Goal: Contribute content: Add original content to the website for others to see

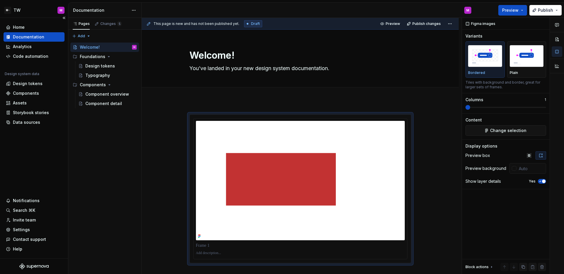
scroll to position [63, 0]
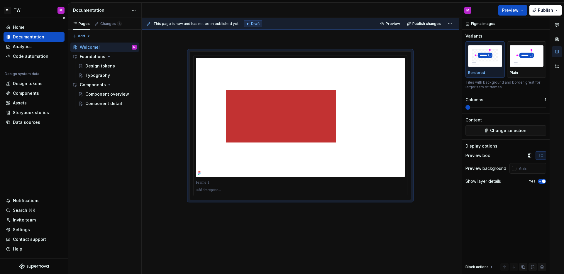
click at [36, 153] on div "Home Documentation Analytics Code automation Design system data Design tokens C…" at bounding box center [34, 138] width 68 height 241
type textarea "*"
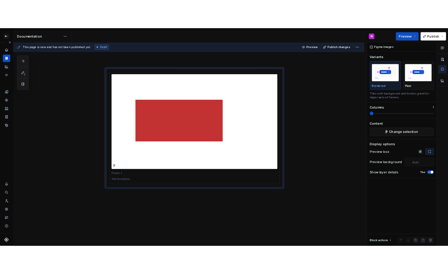
scroll to position [39, 0]
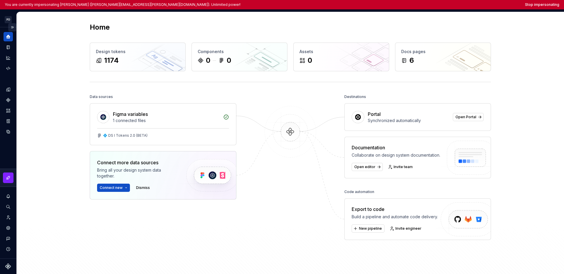
click at [12, 27] on button "Expand sidebar" at bounding box center [12, 27] width 8 height 8
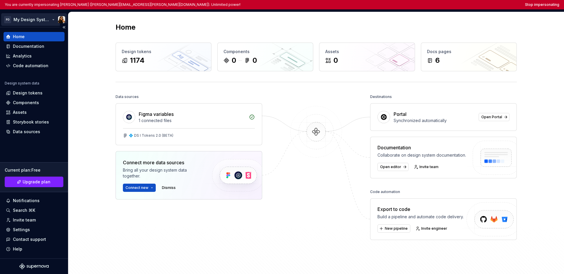
click at [17, 21] on html "You are currently impersonating Marta (marta.conde-dieguez@sosafe.de). Unlimite…" at bounding box center [282, 137] width 564 height 274
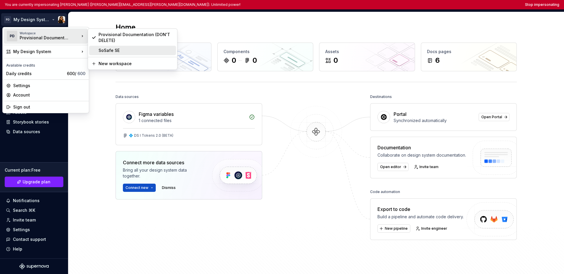
click at [114, 52] on div "SoSafe SE" at bounding box center [136, 51] width 75 height 6
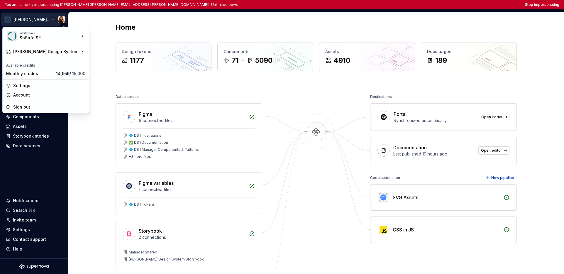
click at [23, 21] on html "You are currently impersonating Marta (marta.conde-dieguez@sosafe.de). Unlimite…" at bounding box center [282, 137] width 564 height 274
click at [36, 166] on html "You are currently impersonating Marta (marta.conde-dieguez@sosafe.de). Unlimite…" at bounding box center [282, 137] width 564 height 274
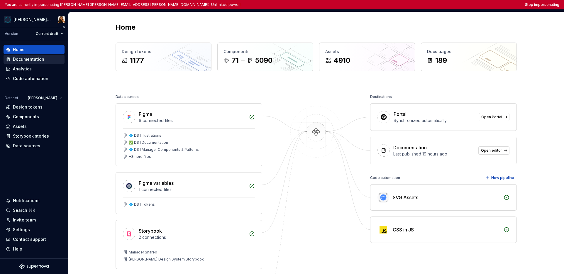
click at [41, 60] on div "Documentation" at bounding box center [28, 59] width 31 height 6
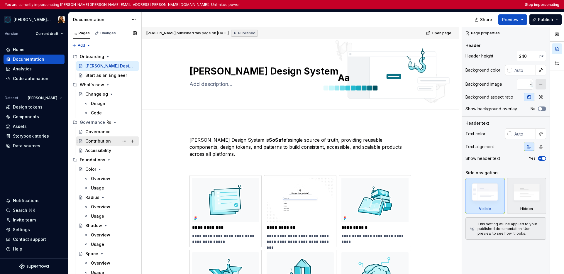
click at [99, 140] on div "Contribution" at bounding box center [98, 141] width 26 height 6
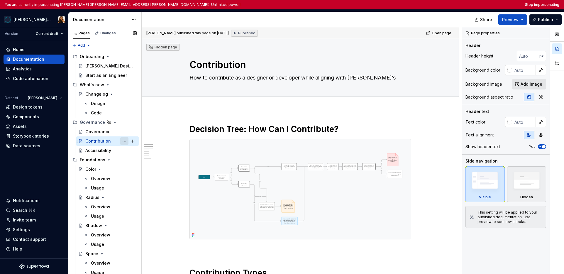
click at [123, 142] on button "Page tree" at bounding box center [124, 141] width 8 height 8
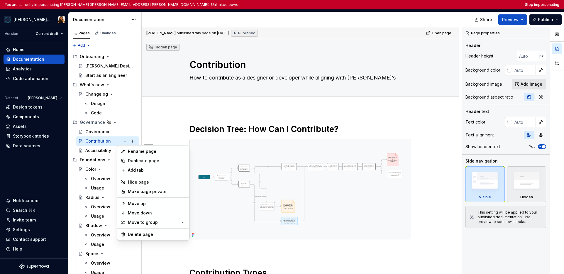
click at [161, 77] on html "You are currently impersonating Marta (marta.conde-dieguez@sosafe.de). Unlimite…" at bounding box center [282, 137] width 564 height 274
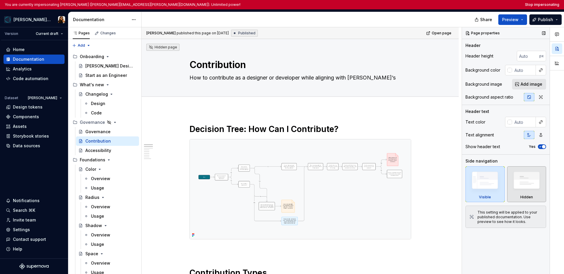
type textarea "*"
click at [448, 2] on button "Stop impersonating" at bounding box center [542, 4] width 34 height 5
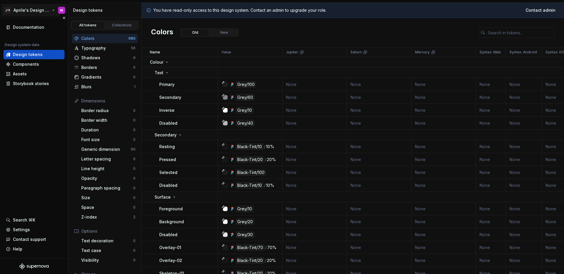
click at [33, 8] on html "🚀S Aprile's Design System M Documentation Design system data Design tokens Comp…" at bounding box center [282, 137] width 564 height 274
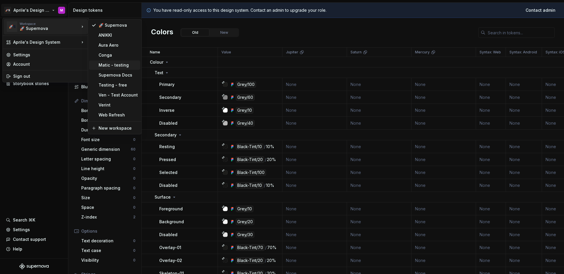
click at [113, 67] on div "Matic - testing" at bounding box center [118, 65] width 39 height 6
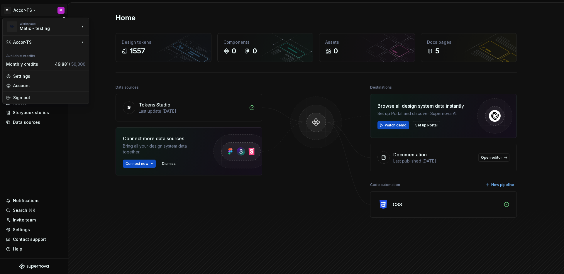
click at [31, 13] on html "M- Accor-TS M Home Documentation Analytics Code automation Design system data D…" at bounding box center [282, 137] width 564 height 274
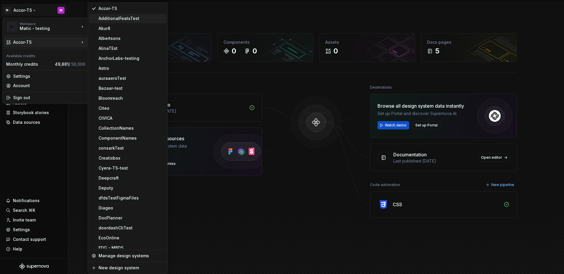
click at [112, 21] on div "AdditionalFeatsTest" at bounding box center [131, 19] width 65 height 6
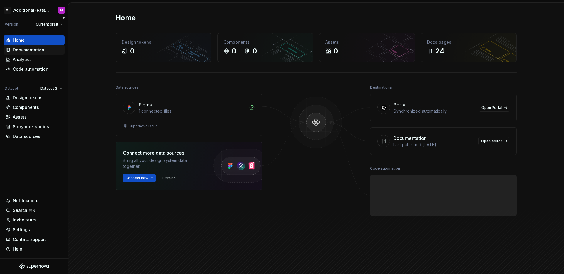
click at [31, 49] on div "Documentation" at bounding box center [28, 50] width 31 height 6
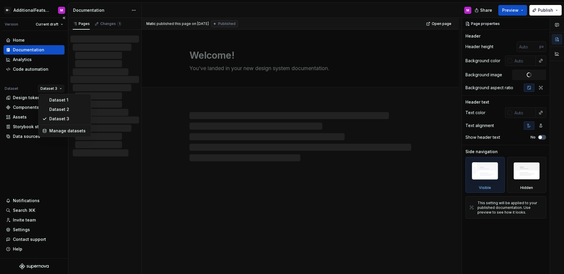
click at [55, 92] on html "M- AdditionalFeatsTest M Version Current draft Home Documentation Analytics Cod…" at bounding box center [282, 137] width 564 height 274
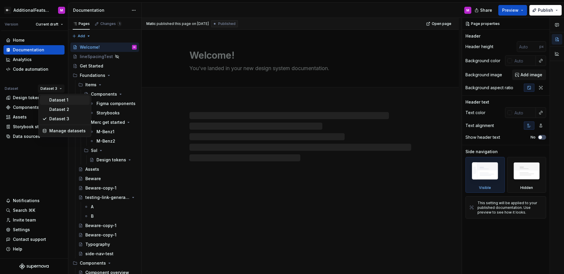
click at [57, 99] on div "Dataset 1" at bounding box center [68, 100] width 38 height 6
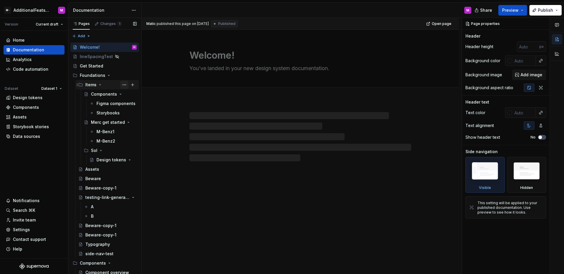
type textarea "*"
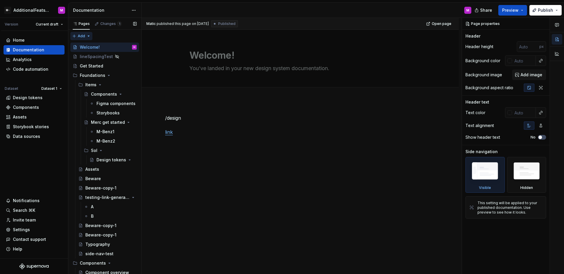
click at [82, 35] on div "Pages Changes 1 Add Accessibility guide for tree Page tree. Navigate the tree w…" at bounding box center [104, 147] width 73 height 259
click at [94, 56] on div "New group" at bounding box center [100, 57] width 38 height 6
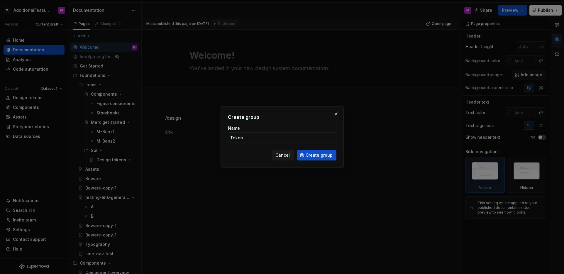
type input "Tokens"
click button "Create group" at bounding box center [316, 155] width 39 height 11
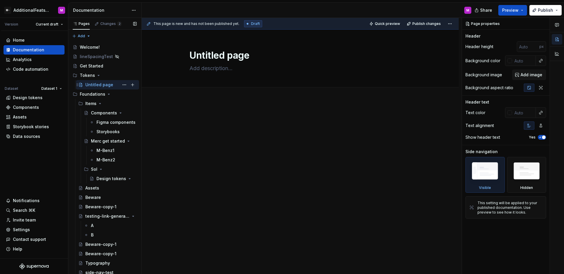
click at [107, 86] on div "Untitled page" at bounding box center [99, 85] width 28 height 6
click at [120, 85] on button "Page tree" at bounding box center [124, 85] width 8 height 8
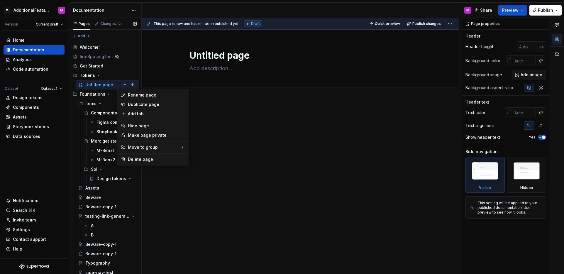
type textarea "*"
click at [131, 97] on div "Rename page" at bounding box center [157, 95] width 58 height 6
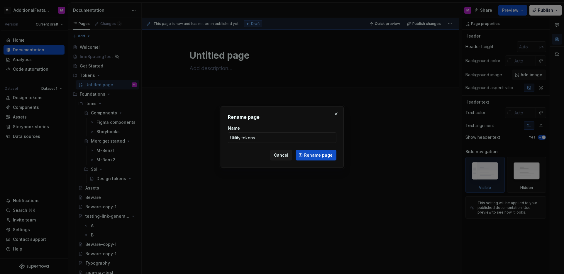
type input "Utility tokens"
click at [315, 154] on span "Rename page" at bounding box center [318, 155] width 28 height 6
type textarea "*"
type textarea "Utility tokens"
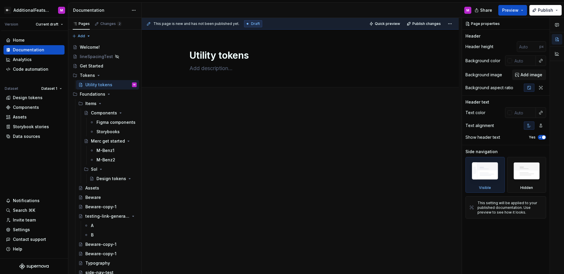
click at [272, 115] on p at bounding box center [300, 117] width 270 height 7
type textarea "*"
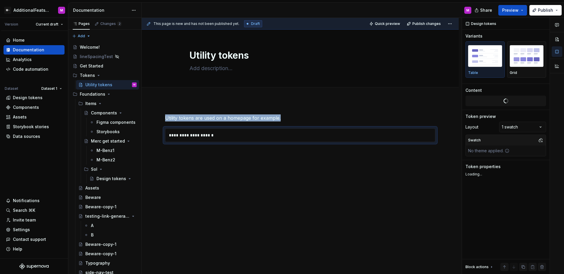
type textarea "*"
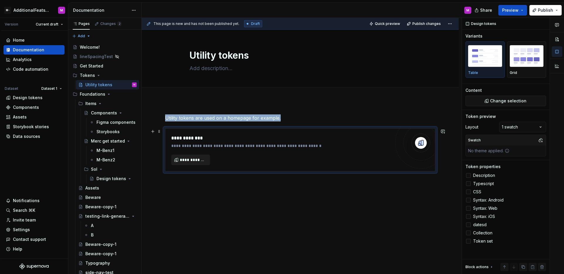
click at [198, 157] on span "**********" at bounding box center [193, 160] width 26 height 6
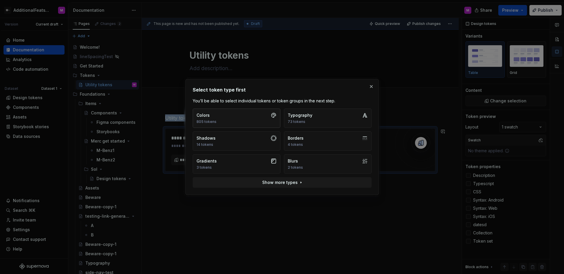
click at [221, 121] on button "Colors 805 tokens" at bounding box center [237, 118] width 88 height 19
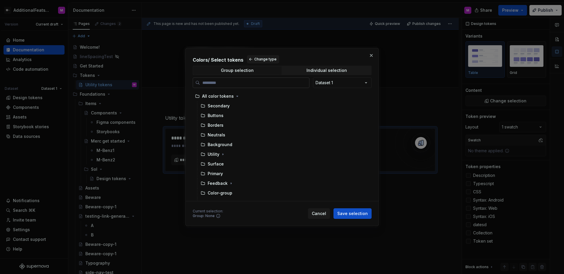
click at [249, 84] on input "search" at bounding box center [254, 83] width 109 height 6
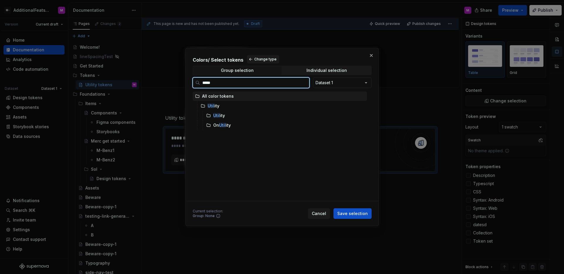
type input "******"
click at [261, 104] on div "Utilit y" at bounding box center [282, 105] width 169 height 9
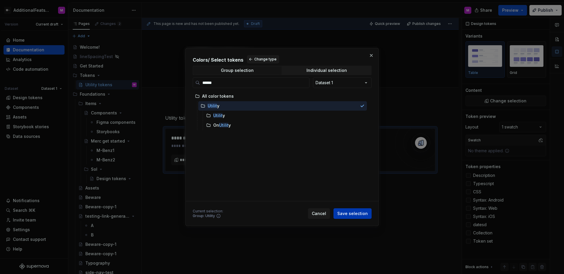
click at [367, 213] on span "Save selection" at bounding box center [352, 214] width 31 height 6
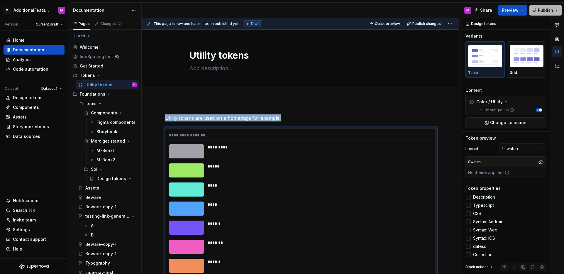
click at [546, 13] on button "Publish" at bounding box center [546, 10] width 32 height 11
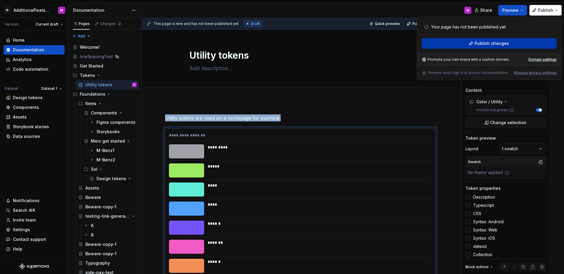
click at [497, 40] on button "Publish changes" at bounding box center [489, 43] width 135 height 11
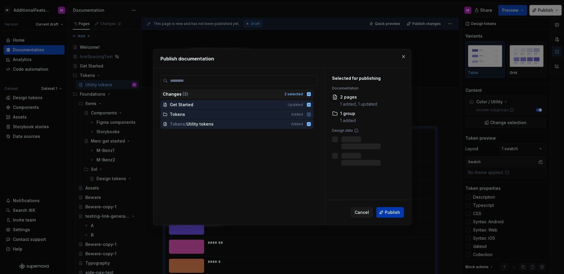
click at [391, 211] on span "Publish" at bounding box center [392, 213] width 15 height 6
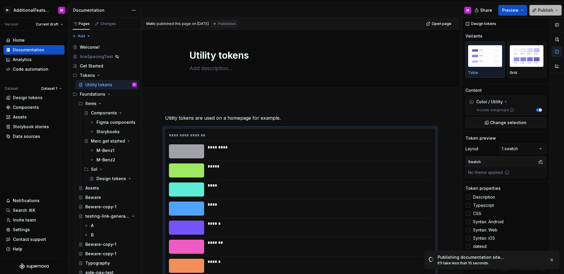
click at [541, 11] on span "Publish" at bounding box center [545, 10] width 15 height 6
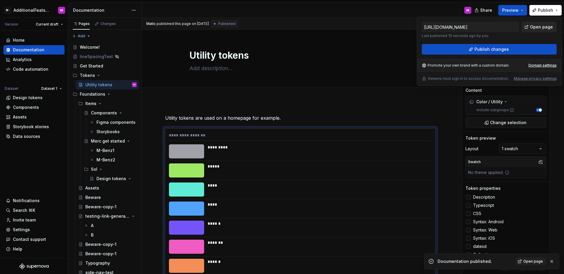
click at [541, 26] on span "Open page" at bounding box center [541, 27] width 23 height 6
click at [217, 9] on div "M" at bounding box center [309, 10] width 335 height 15
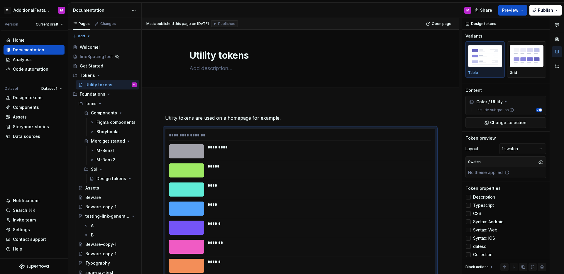
click at [217, 9] on div "M" at bounding box center [309, 10] width 335 height 15
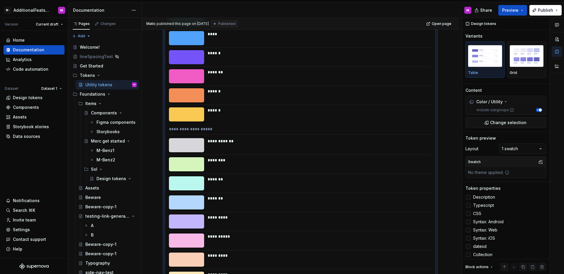
scroll to position [294, 0]
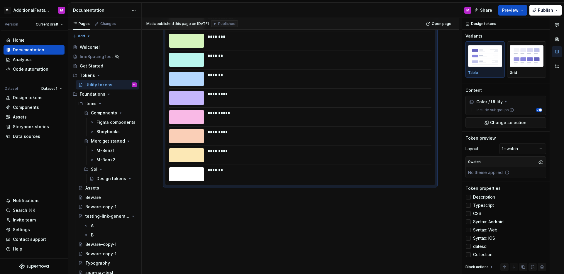
click at [297, 194] on div "**********" at bounding box center [300, 40] width 317 height 468
click at [298, 196] on div "**********" at bounding box center [300, 40] width 317 height 468
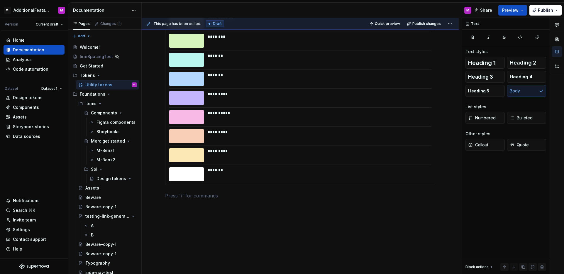
scroll to position [0, 0]
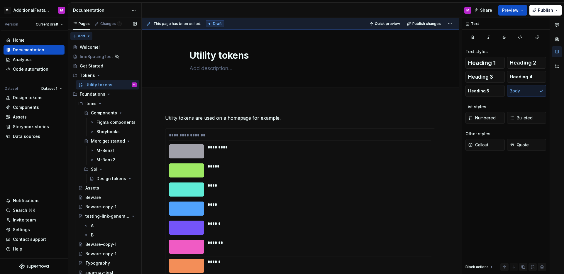
click at [81, 36] on div "Pages Changes 1 Add Accessibility guide for tree Page tree. Navigate the tree w…" at bounding box center [104, 147] width 73 height 259
click at [84, 56] on div "New group" at bounding box center [100, 57] width 38 height 6
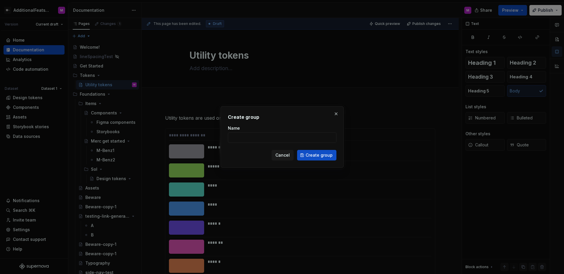
type textarea "*"
type input "governance"
click button "Create group" at bounding box center [316, 155] width 39 height 11
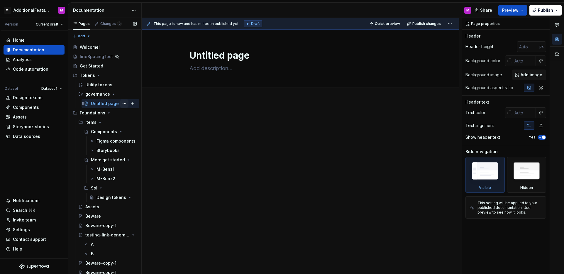
click at [120, 104] on button "Page tree" at bounding box center [124, 103] width 8 height 8
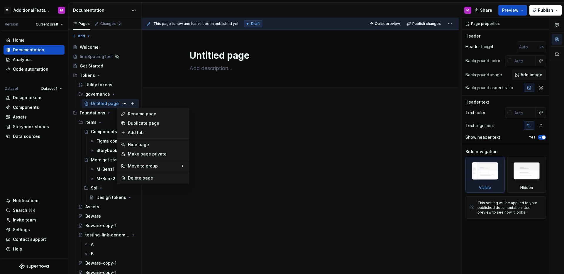
type textarea "*"
click at [139, 116] on div "Rename page" at bounding box center [157, 114] width 58 height 6
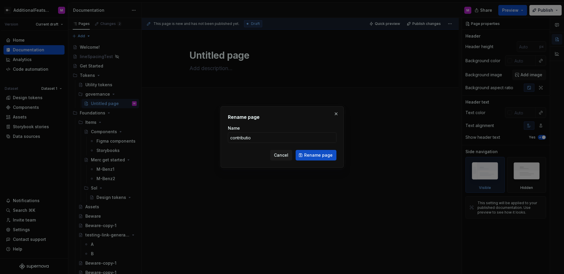
type input "contribution"
click button "Rename page" at bounding box center [316, 155] width 41 height 11
type textarea "*"
type textarea "contribution"
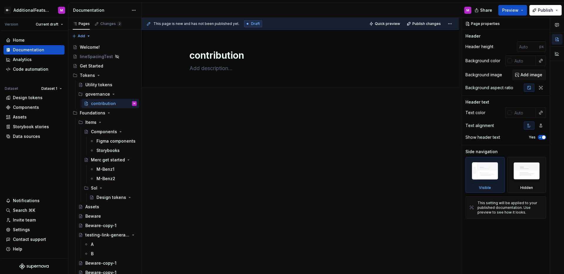
type textarea "*"
click at [209, 111] on div at bounding box center [300, 163] width 317 height 126
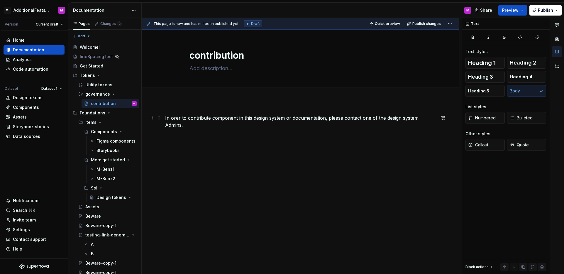
click at [175, 118] on p "In orer to contribute component in this design system or documentation, please …" at bounding box center [300, 121] width 270 height 14
click at [207, 129] on div "In order to contribute component in this design system or documentation, please…" at bounding box center [300, 125] width 270 height 22
click at [540, 10] on span "Publish" at bounding box center [545, 10] width 15 height 6
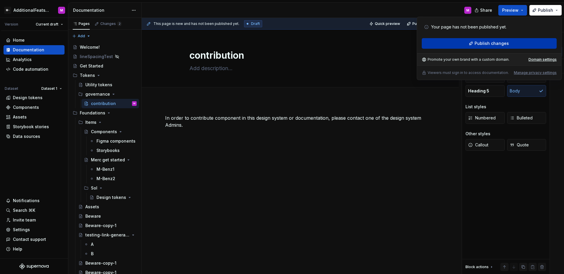
click at [502, 40] on span "Publish changes" at bounding box center [492, 43] width 34 height 6
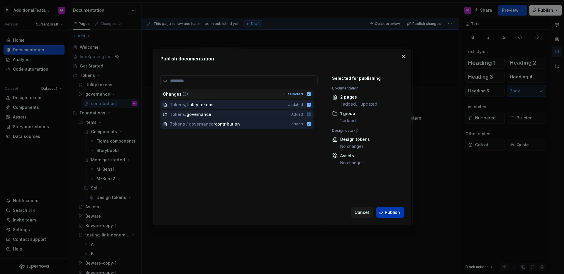
click at [396, 208] on button "Publish" at bounding box center [390, 212] width 28 height 11
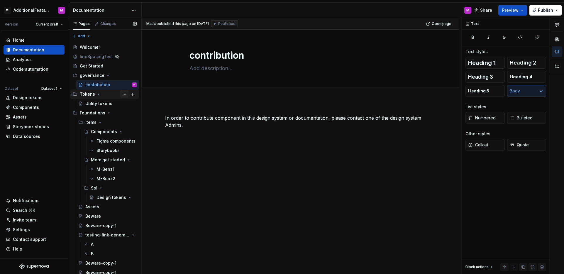
click at [121, 94] on button "Page tree" at bounding box center [124, 94] width 8 height 8
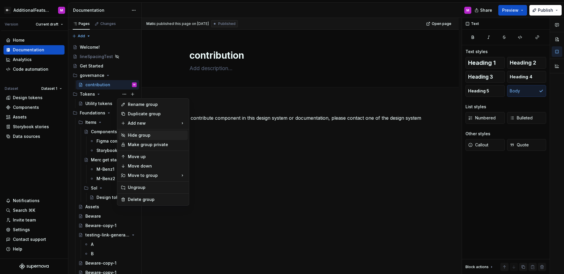
click at [134, 138] on div "Hide group" at bounding box center [157, 135] width 58 height 6
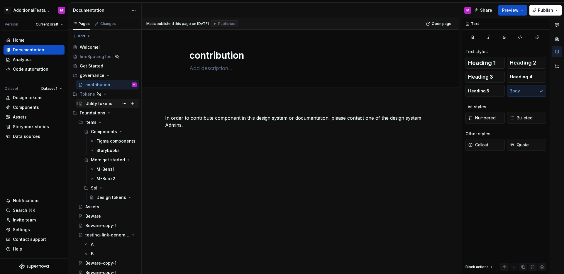
click at [110, 104] on div "Utility tokens" at bounding box center [98, 104] width 27 height 6
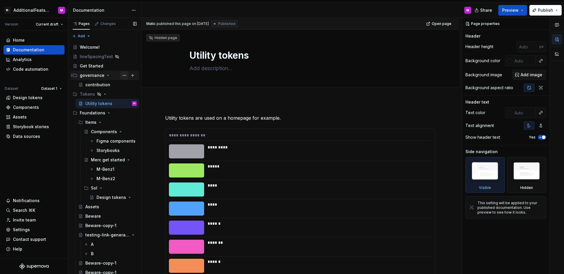
click at [120, 76] on button "Page tree" at bounding box center [124, 75] width 8 height 8
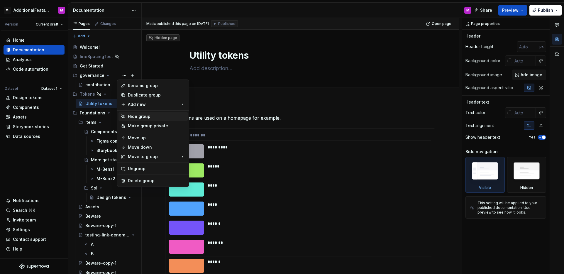
click at [142, 113] on div "Hide group" at bounding box center [153, 116] width 69 height 9
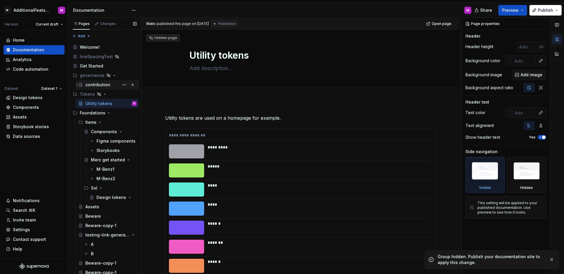
click at [108, 85] on div "contribution" at bounding box center [97, 85] width 25 height 6
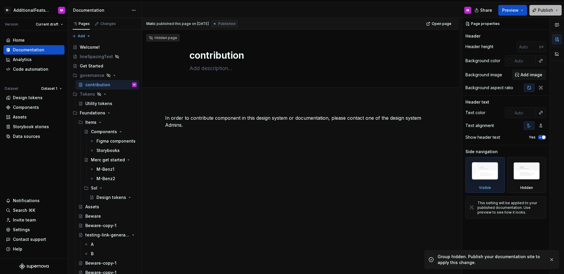
click at [541, 12] on span "Publish" at bounding box center [545, 10] width 15 height 6
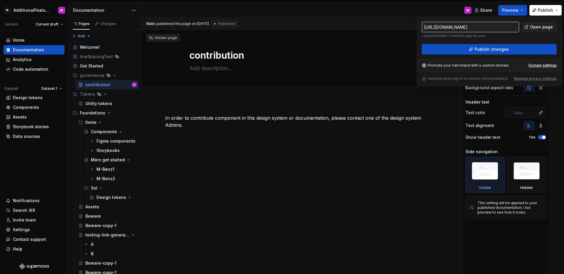
click at [385, 14] on div "M" at bounding box center [309, 10] width 335 height 15
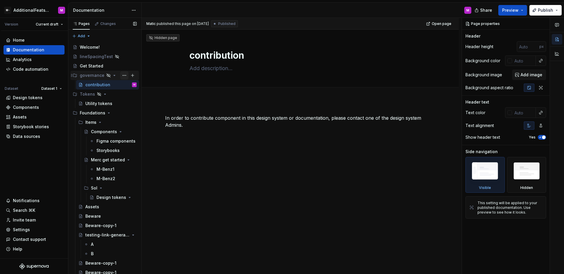
click at [120, 75] on button "Page tree" at bounding box center [124, 75] width 8 height 8
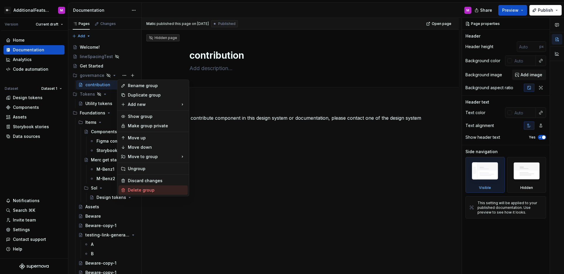
click at [149, 188] on div "Delete group" at bounding box center [157, 190] width 58 height 6
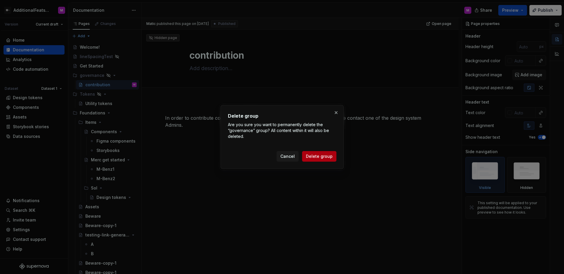
click at [309, 158] on span "Delete group" at bounding box center [319, 156] width 27 height 6
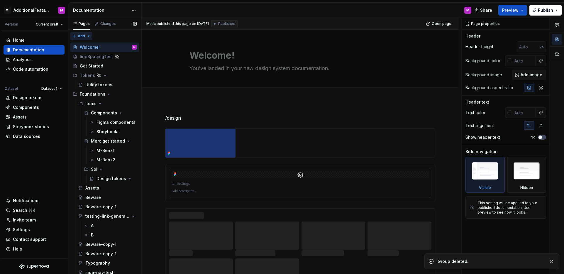
click at [81, 36] on div "Pages Changes Add Accessibility guide for tree Page tree. Navigate the tree wit…" at bounding box center [104, 147] width 73 height 259
click at [89, 58] on div "New group" at bounding box center [100, 57] width 38 height 6
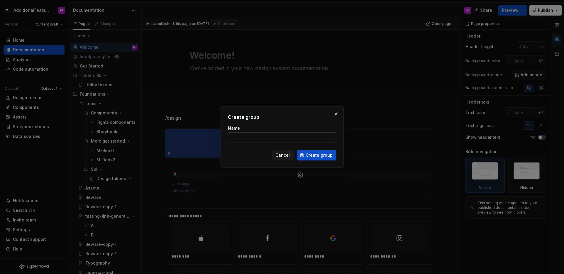
click at [264, 141] on input "Name" at bounding box center [282, 137] width 109 height 11
type textarea "*"
type input "Contribution"
click at [309, 154] on span "Create group" at bounding box center [319, 155] width 27 height 6
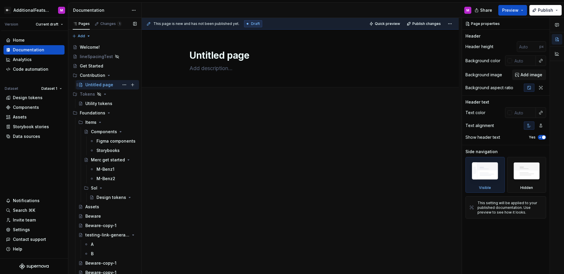
click at [103, 85] on div "Untitled page" at bounding box center [99, 85] width 28 height 6
drag, startPoint x: 119, startPoint y: 84, endPoint x: 122, endPoint y: 85, distance: 3.3
click at [0, 0] on button "Page tree" at bounding box center [0, 0] width 0 height 0
type textarea "*"
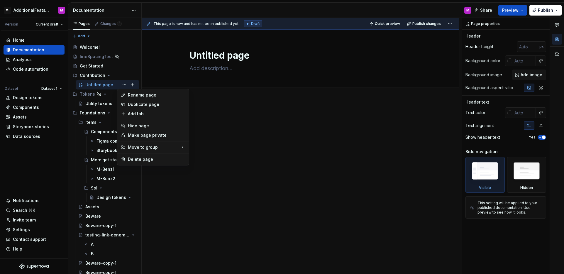
click at [139, 97] on div "Rename page" at bounding box center [157, 95] width 58 height 6
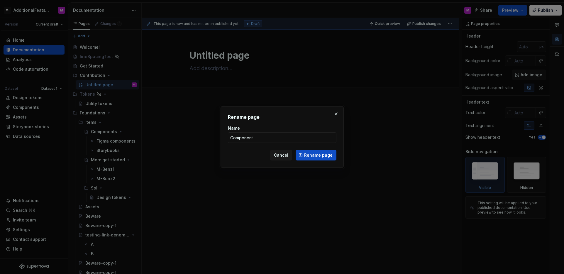
type input "Components"
click button "Rename page" at bounding box center [316, 155] width 41 height 11
type textarea "*"
type textarea "Components"
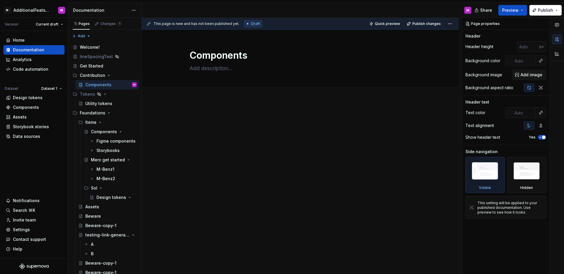
type textarea "*"
click at [215, 118] on p at bounding box center [300, 117] width 270 height 7
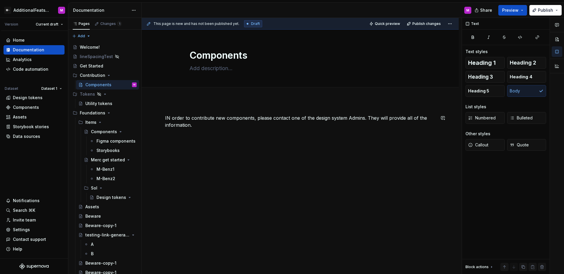
click at [223, 141] on div "IN order to contribute new components, please contact one of the design system …" at bounding box center [300, 128] width 270 height 29
type textarea "*"
